Goal: Transaction & Acquisition: Book appointment/travel/reservation

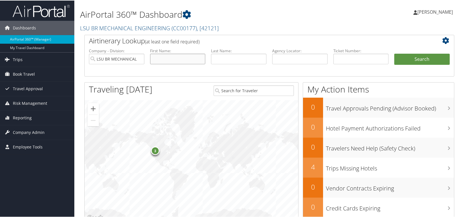
click at [165, 61] on input "text" at bounding box center [178, 58] width 56 height 11
type input "Tonna"
type input "Dedon"
click at [21, 72] on span "Book Travel" at bounding box center [24, 74] width 22 height 14
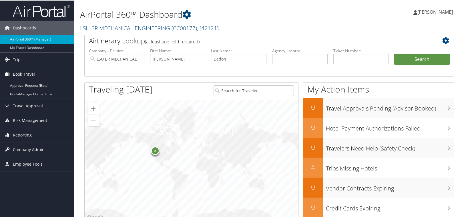
click at [28, 74] on span "Book Travel" at bounding box center [24, 74] width 22 height 14
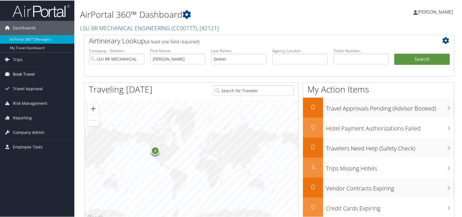
click at [27, 74] on span "Book Travel" at bounding box center [24, 74] width 22 height 14
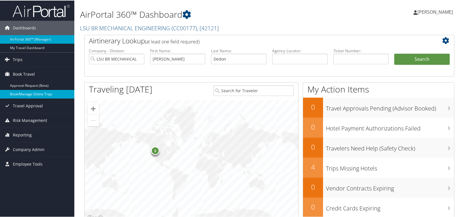
click at [30, 92] on link "Book/Manage Online Trips" at bounding box center [37, 94] width 74 height 9
